Goal: Find specific page/section: Find specific page/section

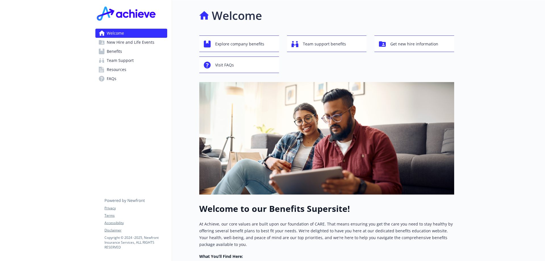
scroll to position [85, 0]
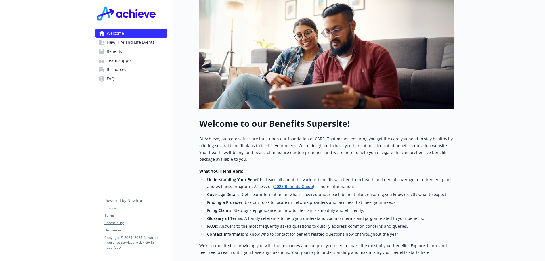
click at [114, 49] on span "Benefits" at bounding box center [114, 51] width 15 height 9
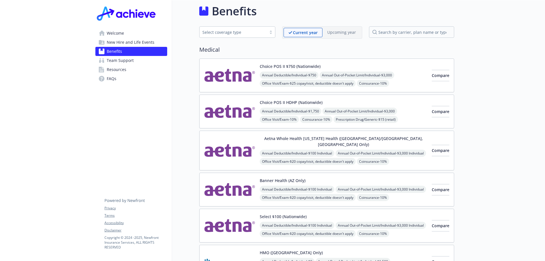
scroll to position [85, 0]
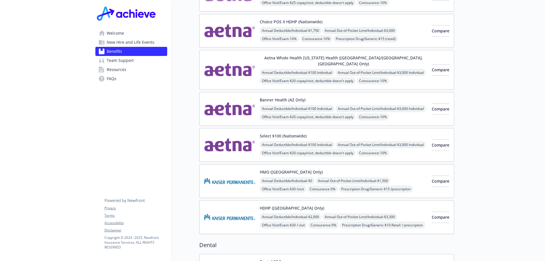
click at [132, 35] on link "Welcome" at bounding box center [131, 33] width 72 height 9
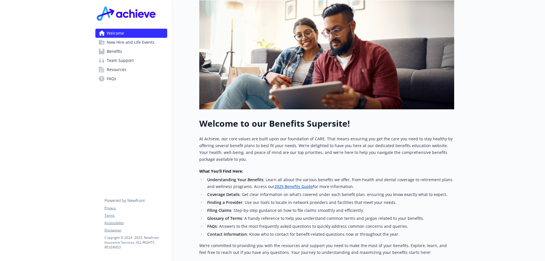
scroll to position [114, 0]
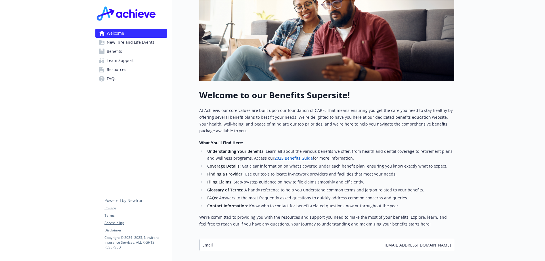
click at [158, 44] on link "New Hire and Life Events" at bounding box center [131, 42] width 72 height 9
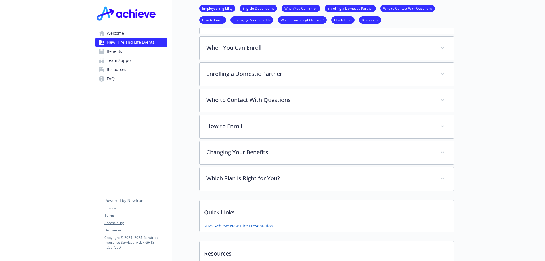
scroll to position [85, 0]
